Goal: Download file/media

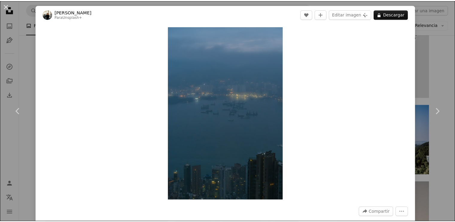
scroll to position [4065, 0]
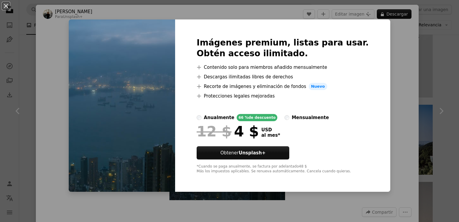
click at [213, 14] on div "An X shape Imágenes premium, listas para usar. Obtén acceso ilimitado. A plus s…" at bounding box center [229, 111] width 459 height 222
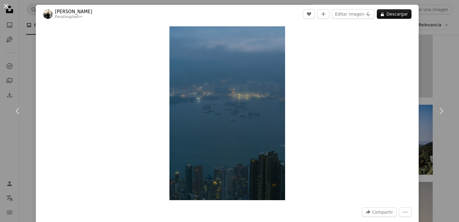
click at [6, 7] on button "An X shape" at bounding box center [5, 5] width 7 height 7
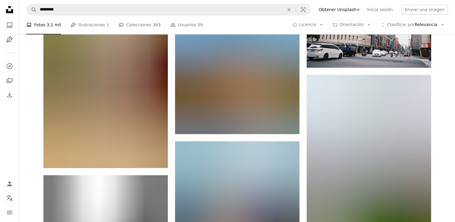
scroll to position [75520, 0]
